Goal: Transaction & Acquisition: Book appointment/travel/reservation

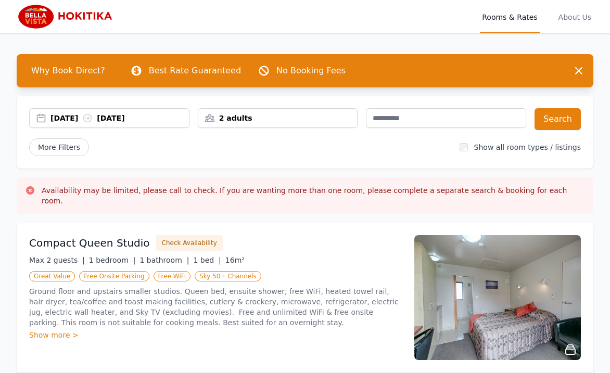
click at [41, 119] on div "[DATE] [DATE]" at bounding box center [109, 118] width 159 height 10
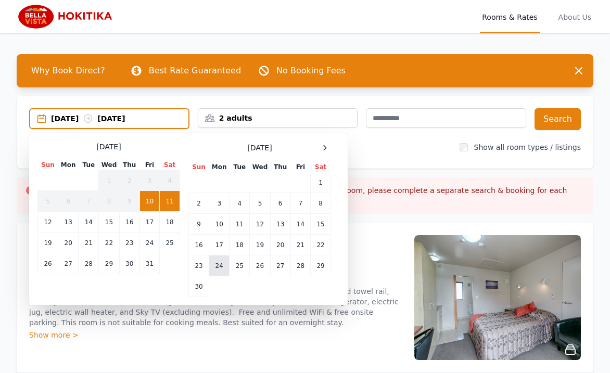
click at [221, 261] on td "24" at bounding box center [219, 266] width 20 height 21
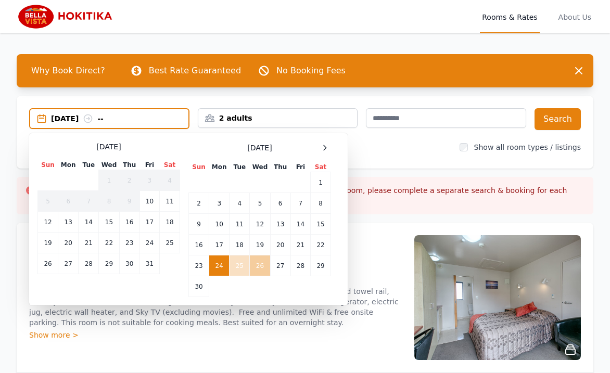
click at [259, 262] on td "26" at bounding box center [260, 266] width 20 height 21
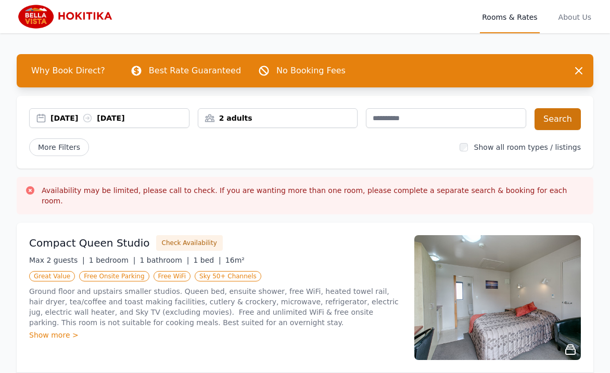
click at [558, 116] on button "Search" at bounding box center [558, 119] width 46 height 22
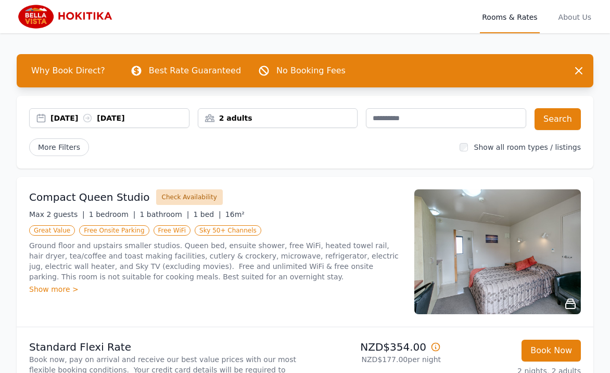
click at [171, 197] on button "Check Availability" at bounding box center [189, 198] width 67 height 16
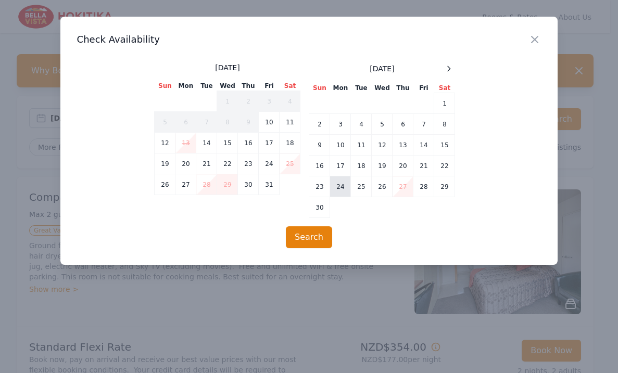
click at [338, 188] on td "24" at bounding box center [340, 187] width 21 height 21
click at [383, 187] on td "26" at bounding box center [382, 187] width 21 height 21
click at [361, 188] on td "25" at bounding box center [361, 187] width 21 height 21
click at [341, 185] on td "24" at bounding box center [340, 187] width 21 height 21
click at [379, 185] on td "26" at bounding box center [382, 187] width 21 height 21
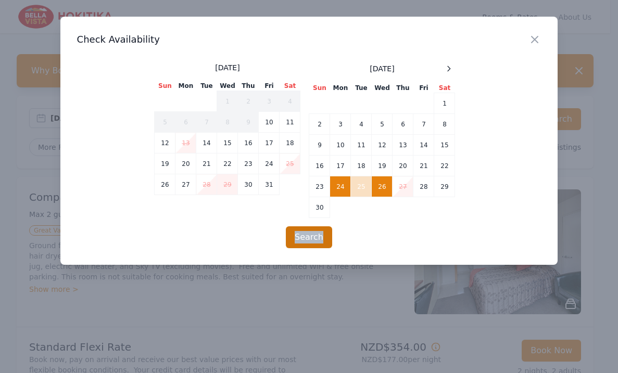
click at [305, 239] on button "Search" at bounding box center [309, 238] width 46 height 22
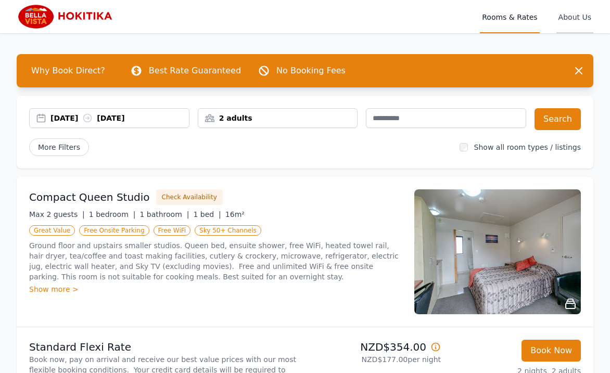
click at [578, 16] on span "About Us" at bounding box center [575, 16] width 37 height 33
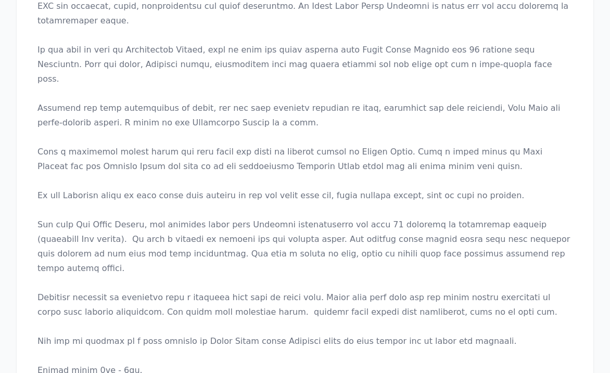
scroll to position [29, 0]
